Goal: Information Seeking & Learning: Learn about a topic

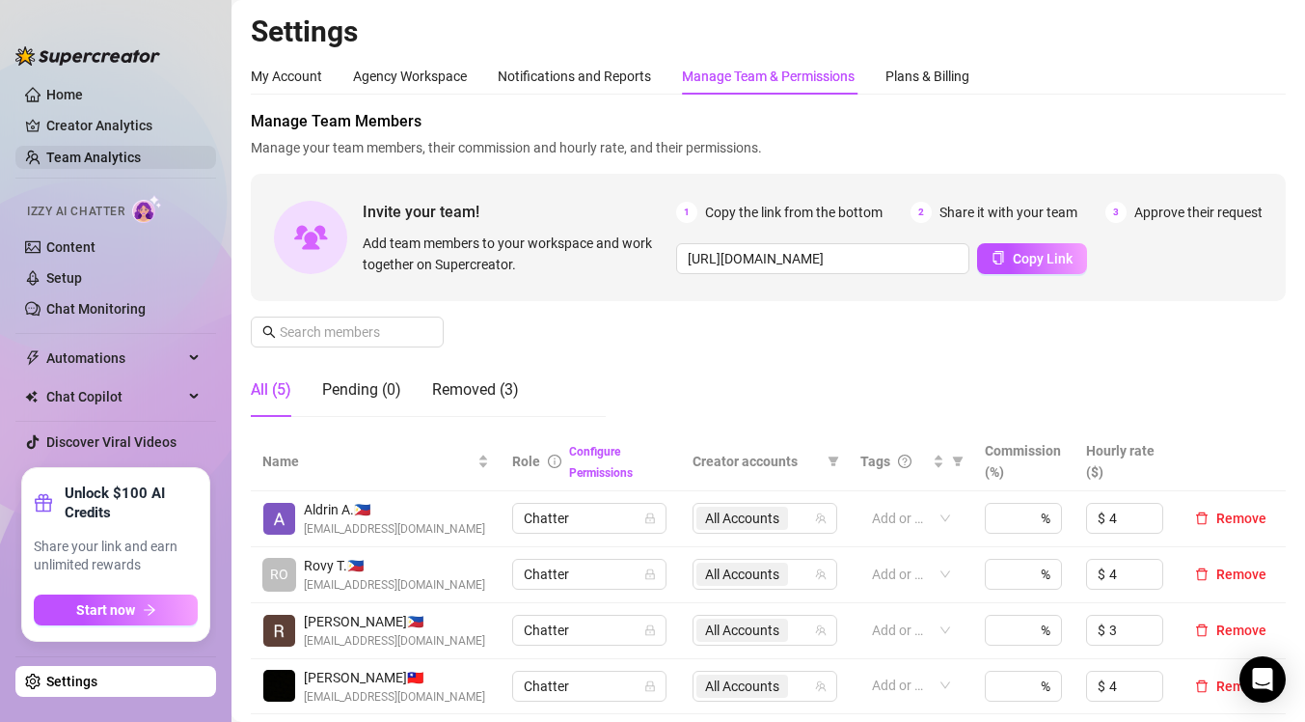
click at [123, 152] on link "Team Analytics" at bounding box center [93, 157] width 95 height 15
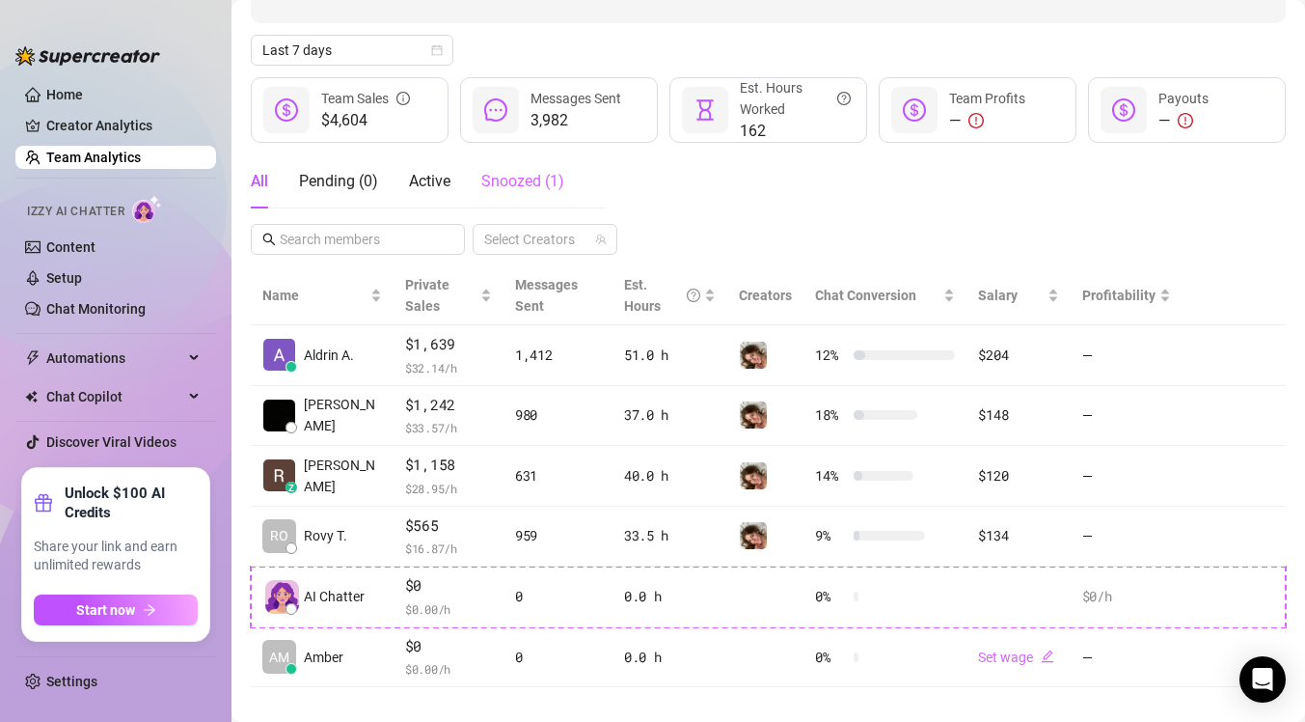
scroll to position [217, 0]
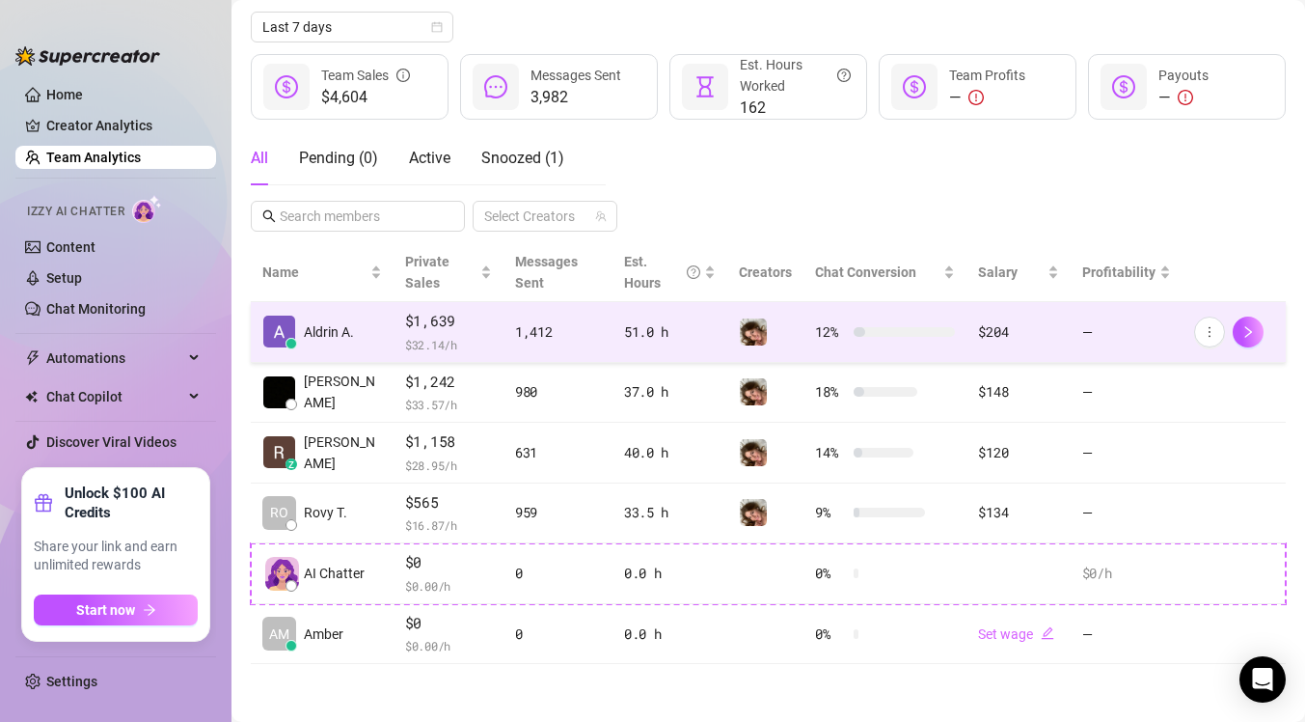
click at [504, 343] on td "1,412" at bounding box center [558, 332] width 109 height 61
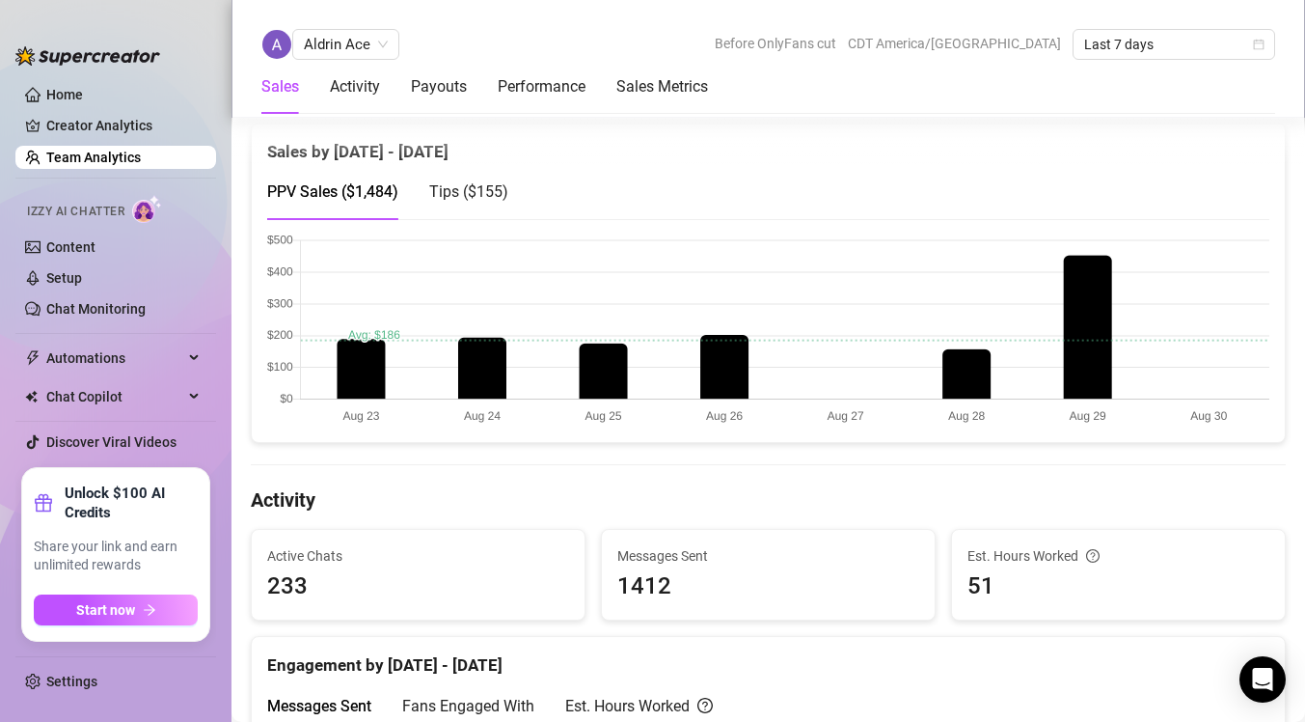
scroll to position [406, 0]
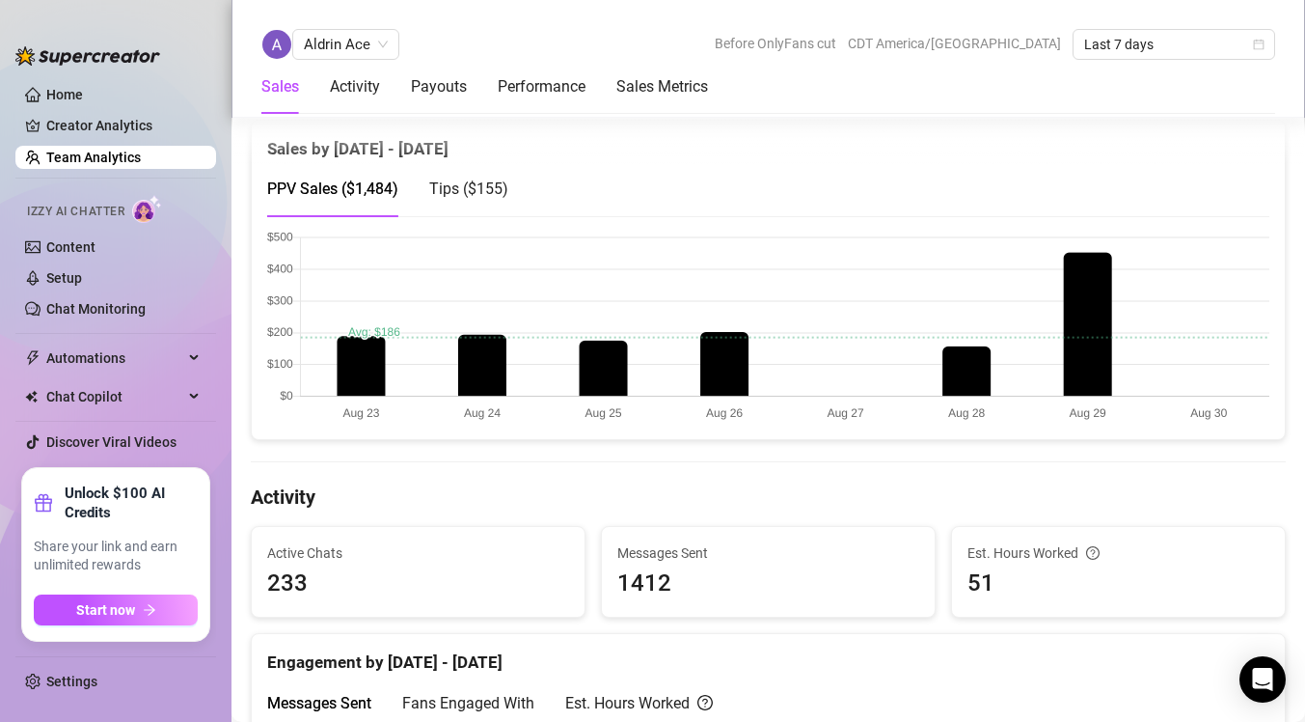
click at [1071, 343] on canvas at bounding box center [768, 327] width 1002 height 193
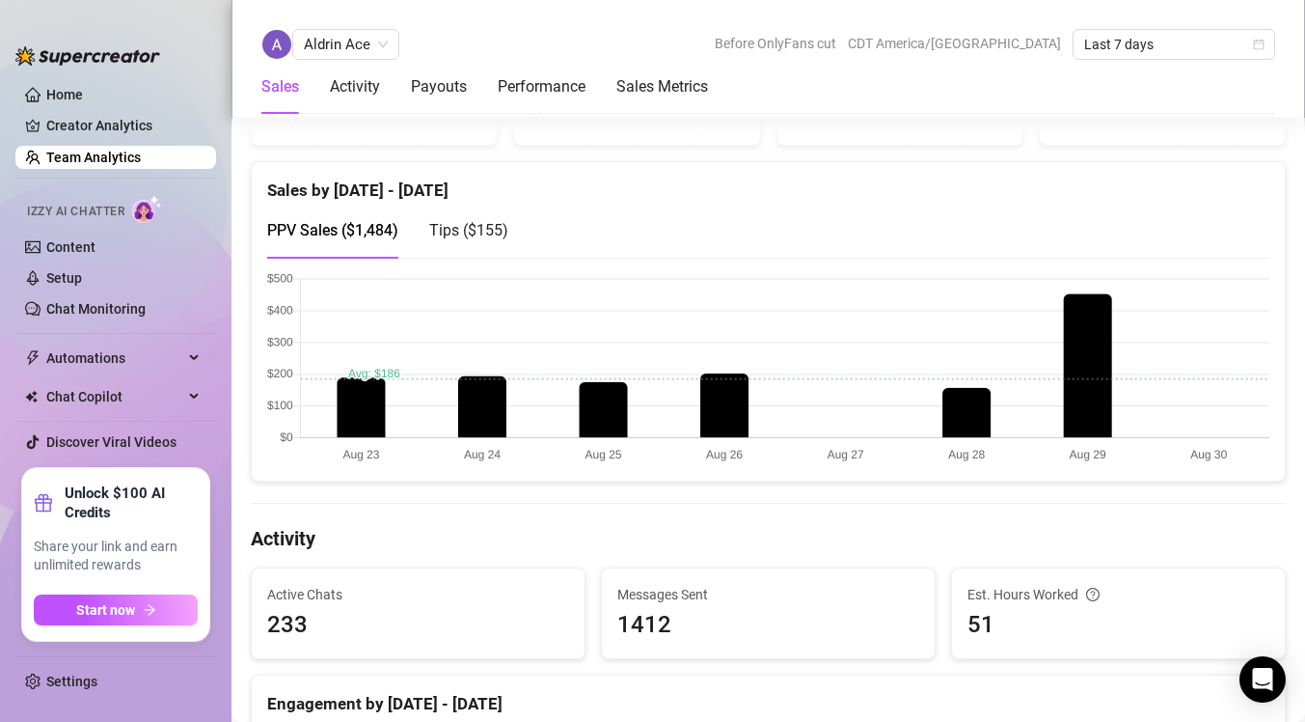
scroll to position [353, 0]
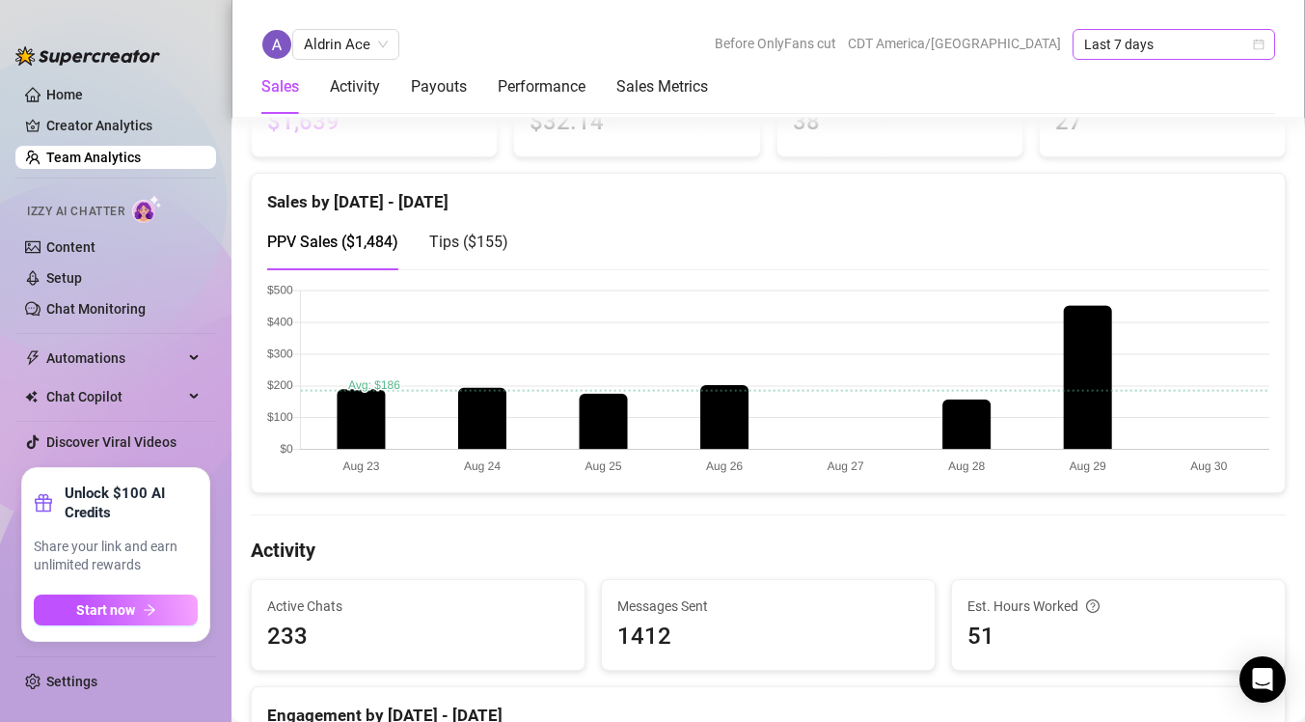
click at [1140, 50] on span "Last 7 days" at bounding box center [1173, 44] width 179 height 29
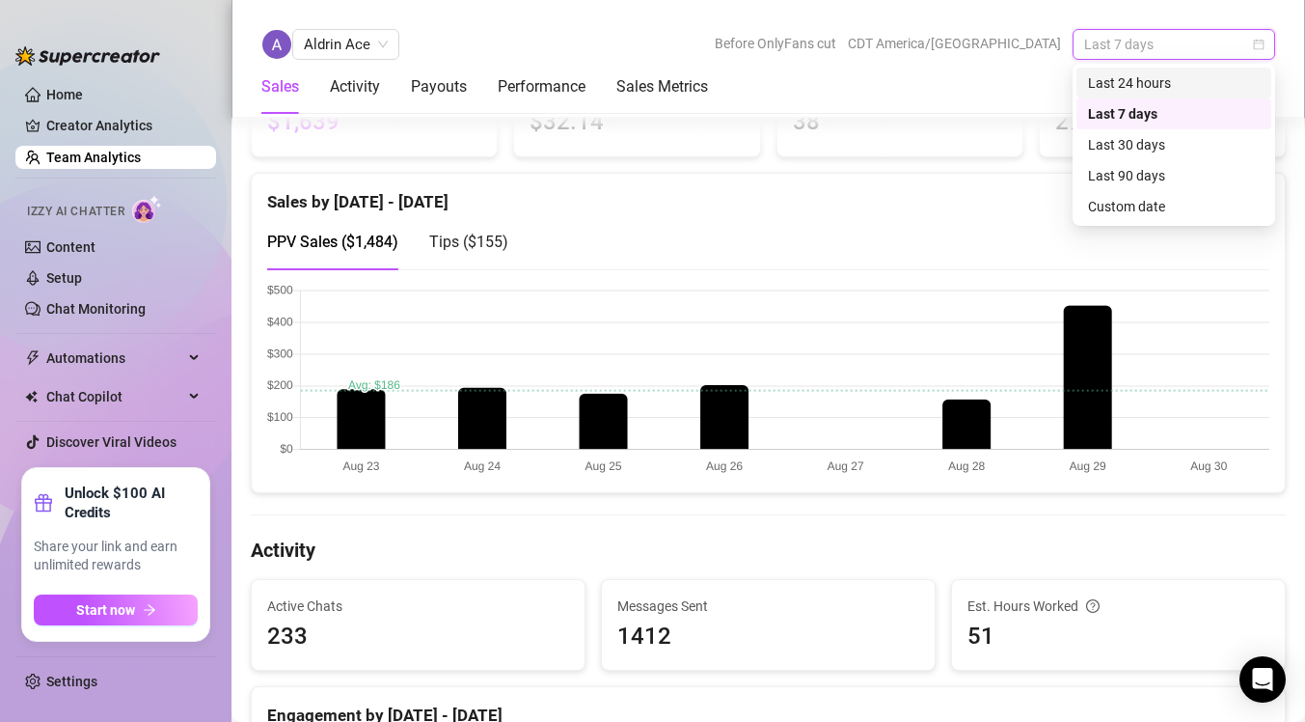
click at [1140, 81] on div "Last 24 hours" at bounding box center [1174, 82] width 172 height 21
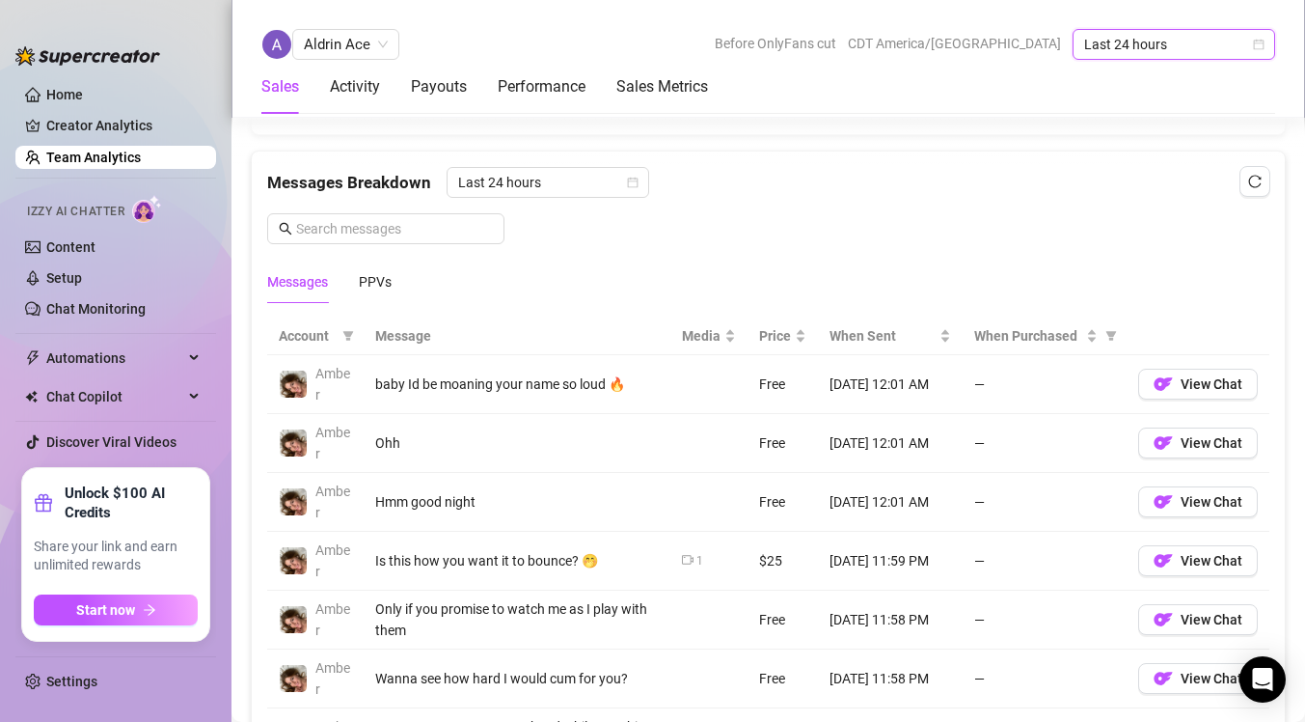
scroll to position [1226, 0]
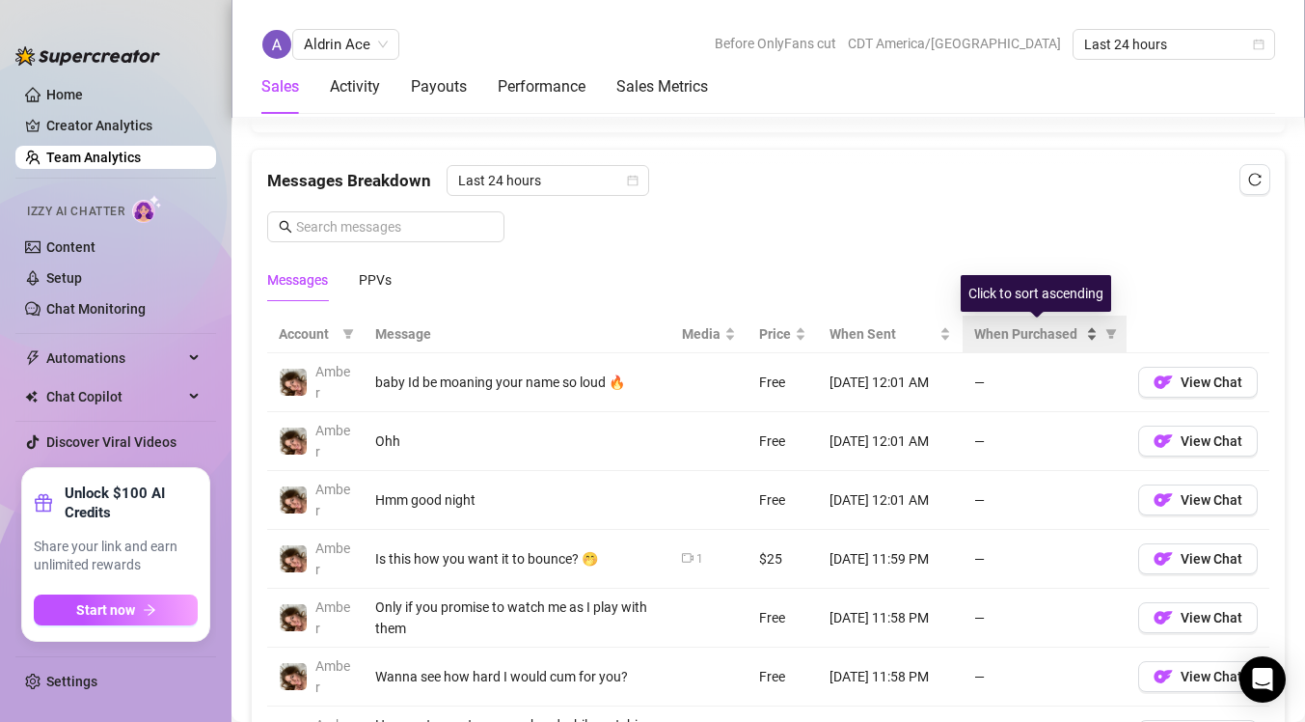
click at [1034, 332] on span "When Purchased" at bounding box center [1028, 333] width 108 height 21
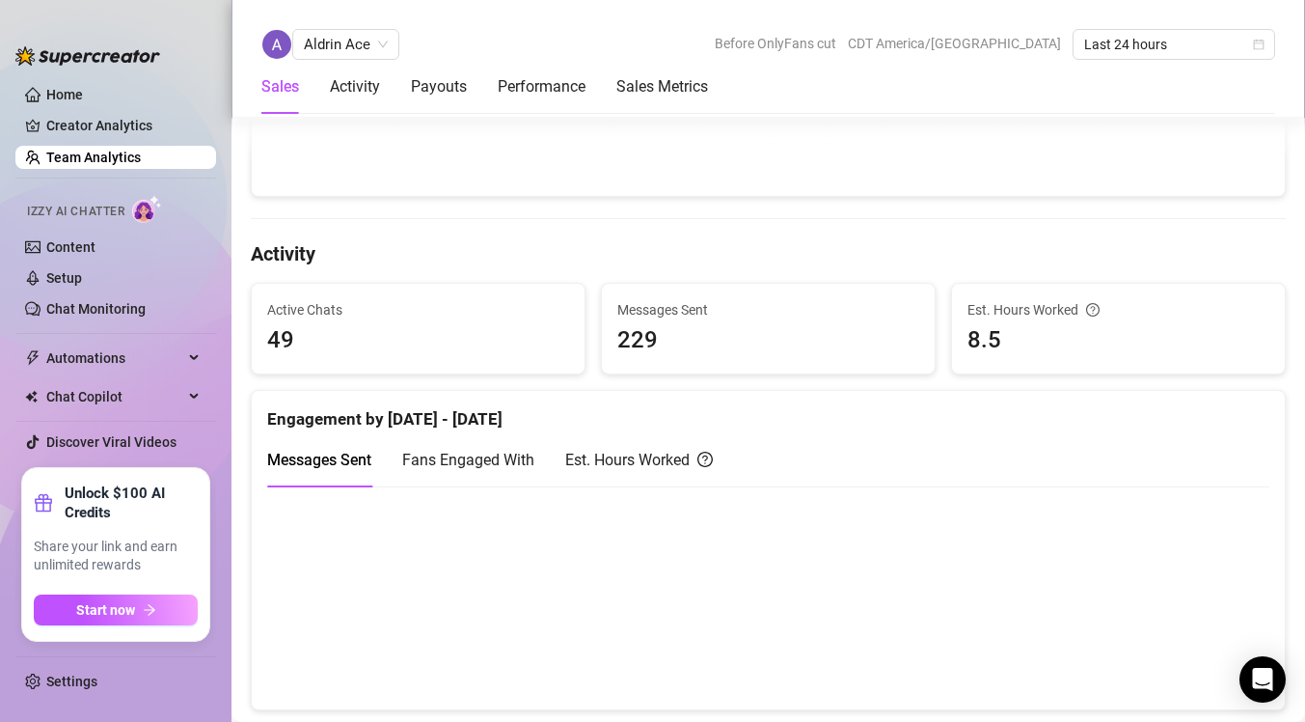
scroll to position [648, 0]
click at [645, 84] on Metrics "Sales Metrics" at bounding box center [663, 86] width 92 height 23
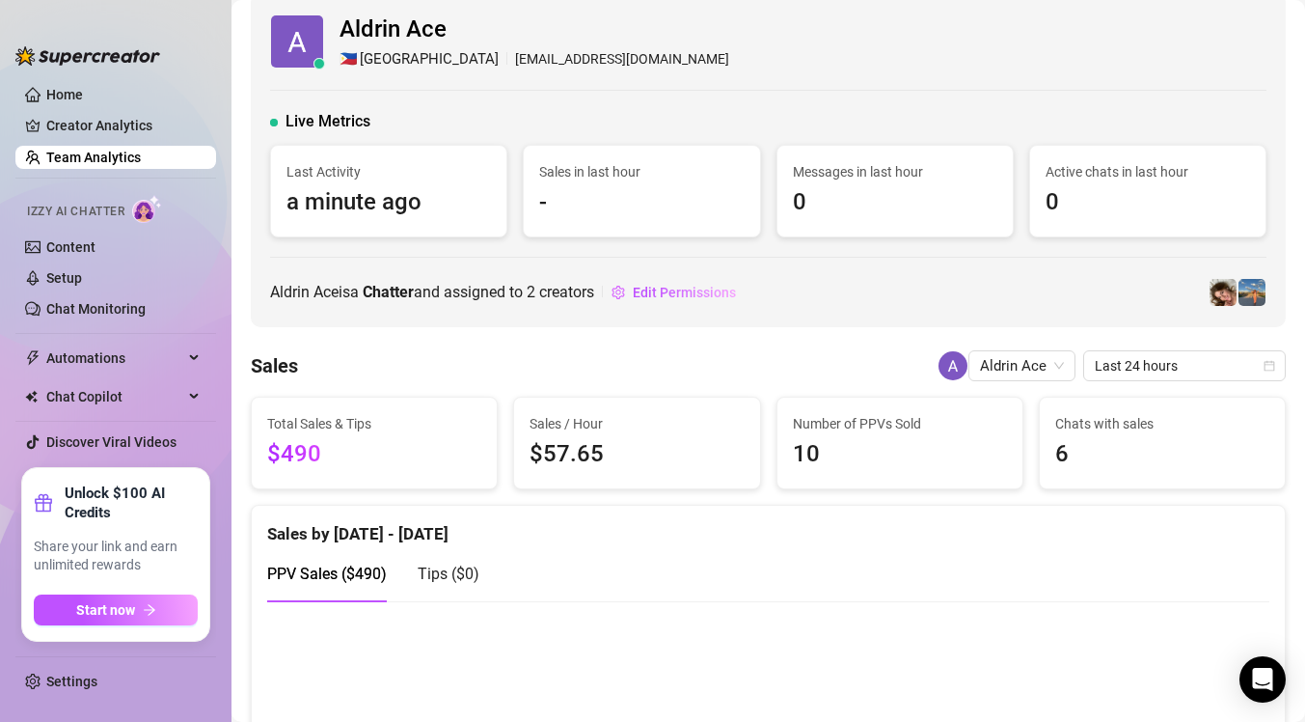
scroll to position [0, 0]
